Goal: Information Seeking & Learning: Find specific fact

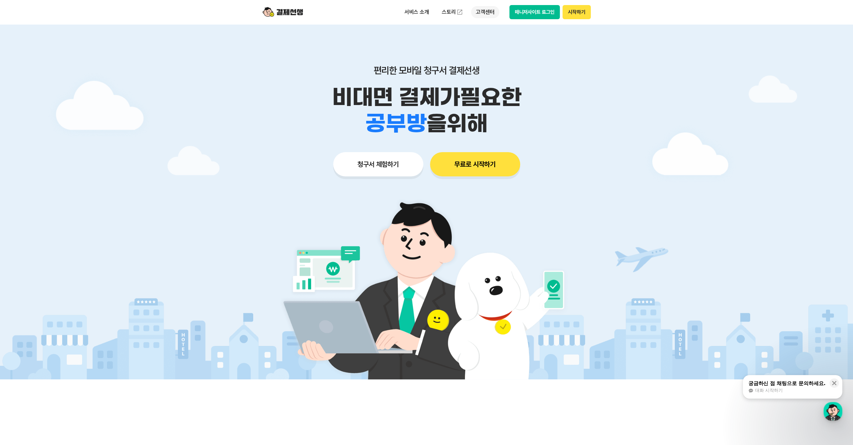
click at [487, 13] on p "고객센터" at bounding box center [485, 12] width 28 height 12
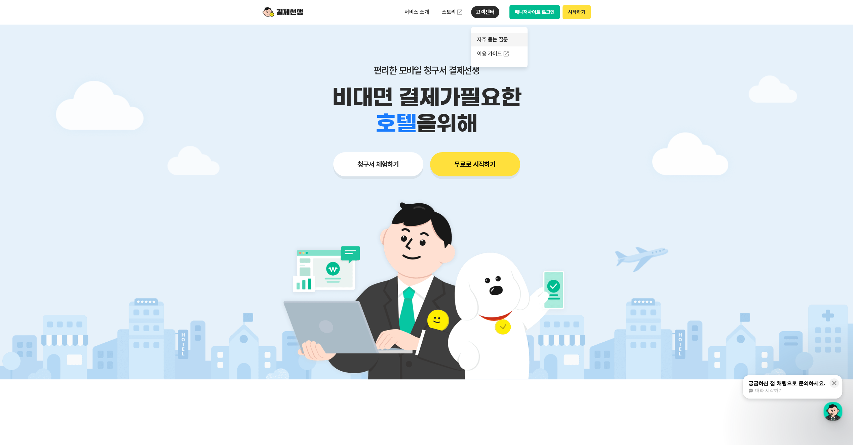
click at [495, 37] on link "자주 묻는 질문" at bounding box center [499, 39] width 57 height 13
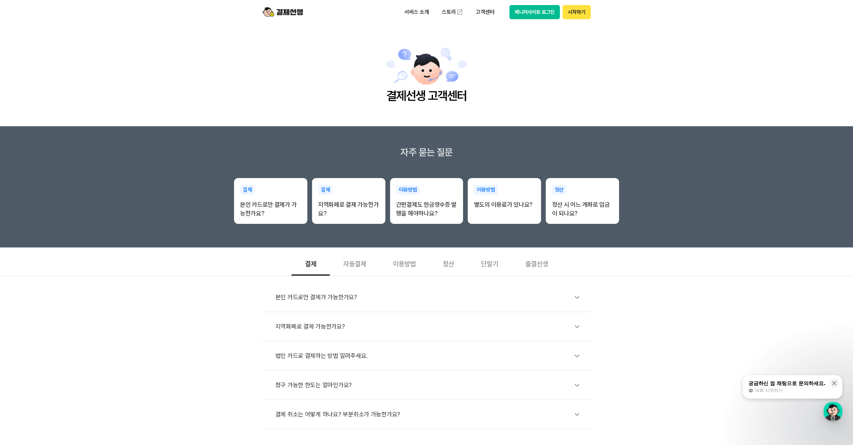
click at [446, 262] on div "정산" at bounding box center [449, 263] width 38 height 25
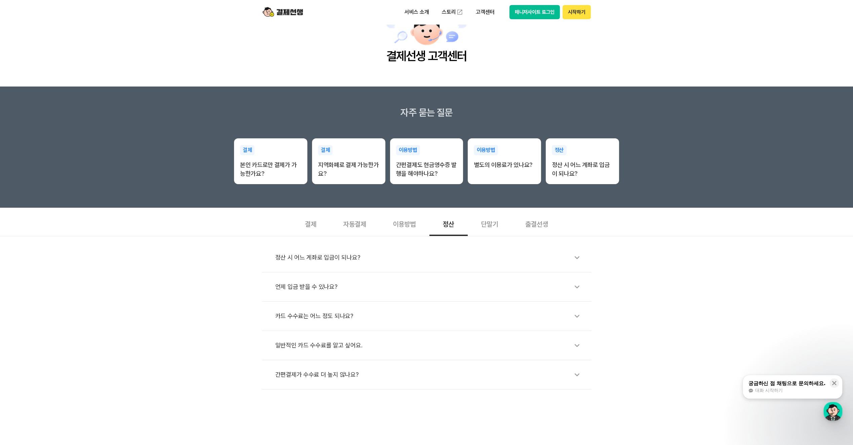
scroll to position [101, 0]
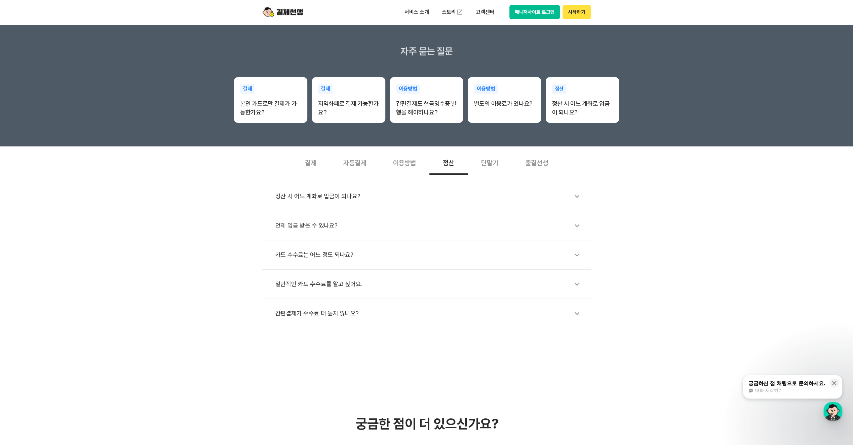
click at [319, 254] on div "카드 수수료는 어느 정도 되나요?" at bounding box center [429, 254] width 309 height 15
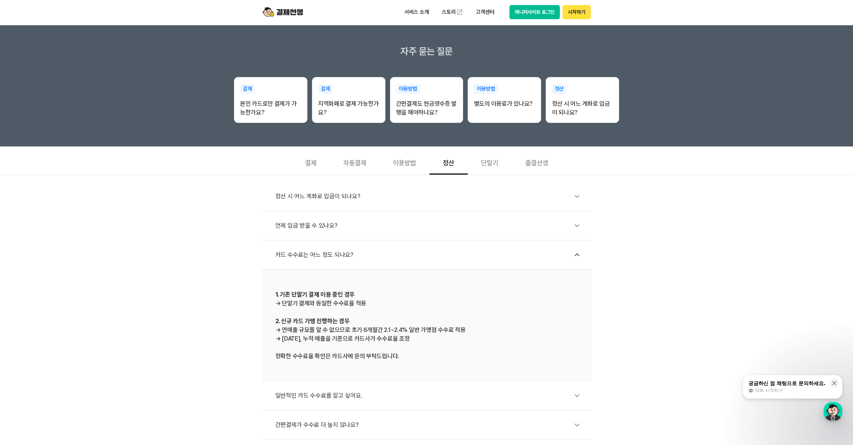
click at [319, 254] on div "카드 수수료는 어느 정도 되나요?" at bounding box center [429, 254] width 309 height 15
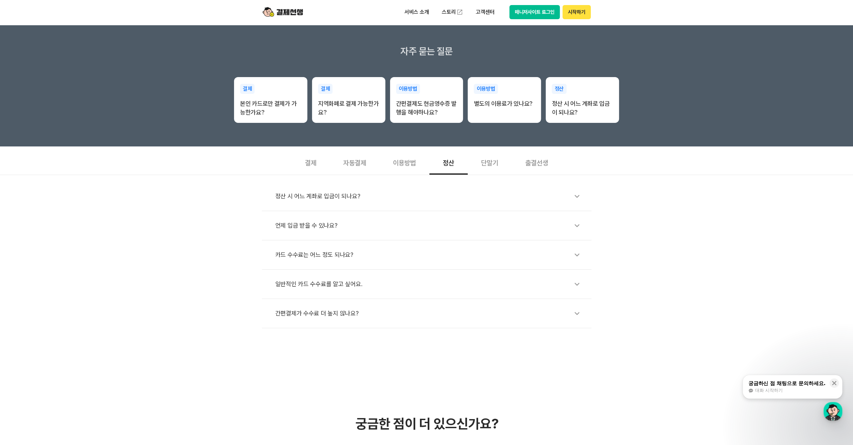
click at [313, 281] on div "일반적인 카드 수수료를 알고 싶어요." at bounding box center [429, 283] width 309 height 15
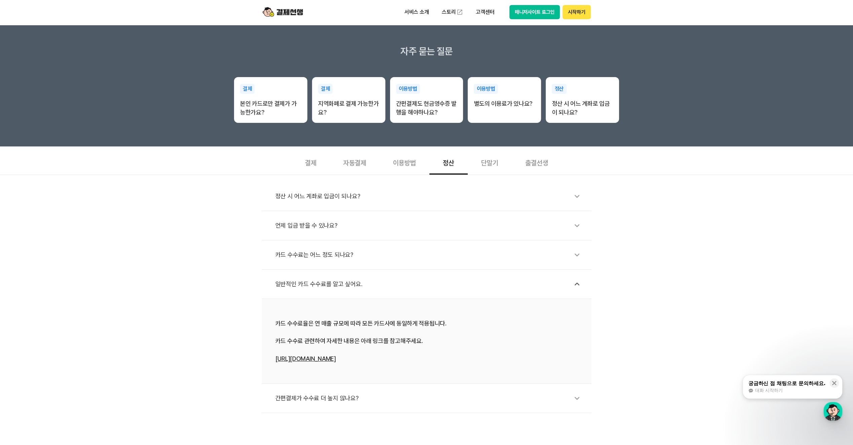
click at [301, 356] on link "[URL][DOMAIN_NAME]" at bounding box center [305, 358] width 61 height 7
